Goal: Subscribe to service/newsletter

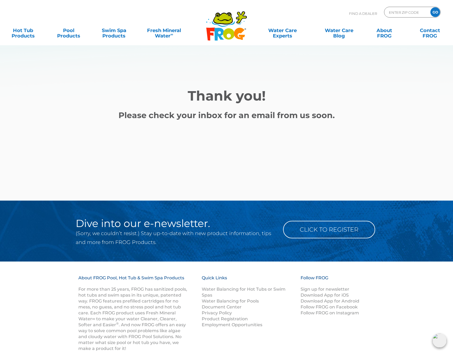
click at [97, 149] on div at bounding box center [226, 173] width 323 height 54
